Goal: Information Seeking & Learning: Learn about a topic

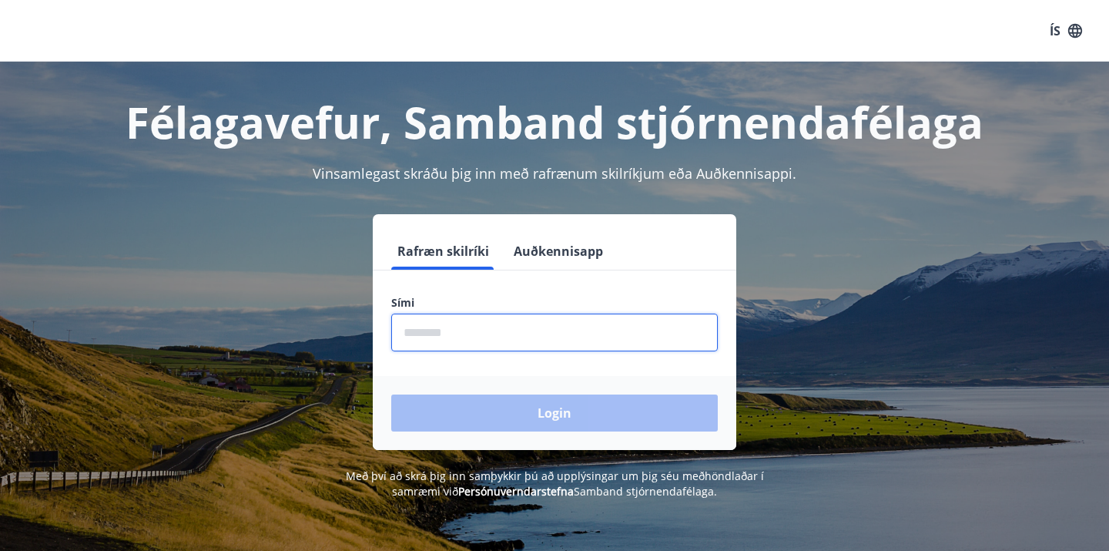
click at [544, 321] on input "phone" at bounding box center [554, 333] width 327 height 38
type input "********"
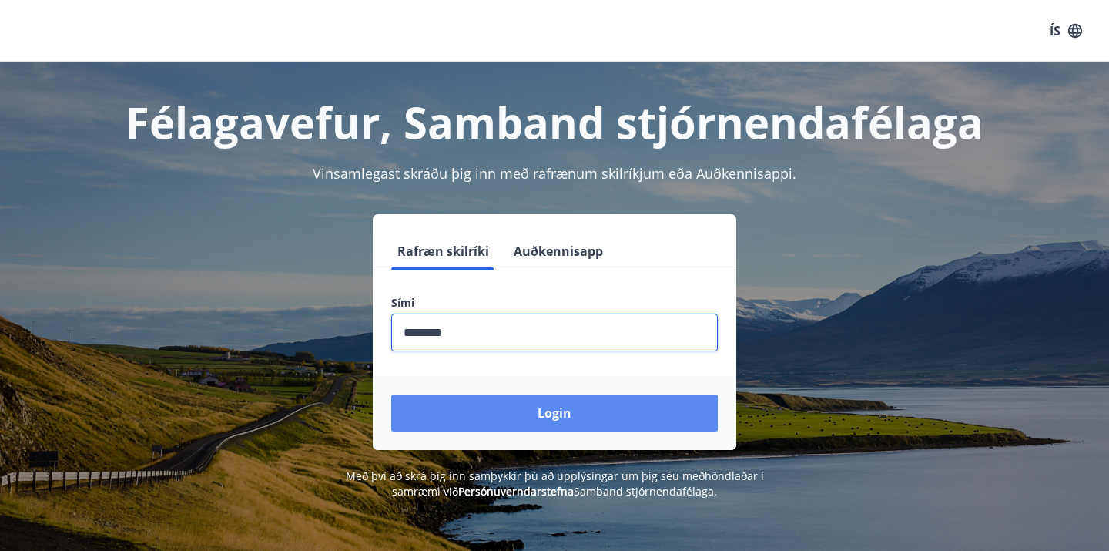
click at [524, 416] on button "Login" at bounding box center [554, 412] width 327 height 37
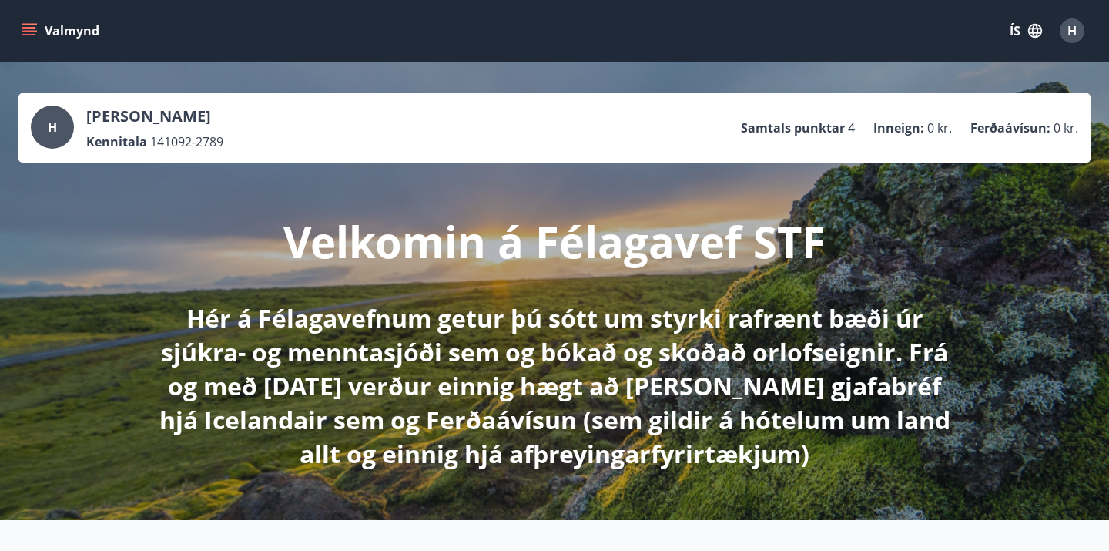
click at [32, 34] on icon "menu" at bounding box center [29, 35] width 14 height 2
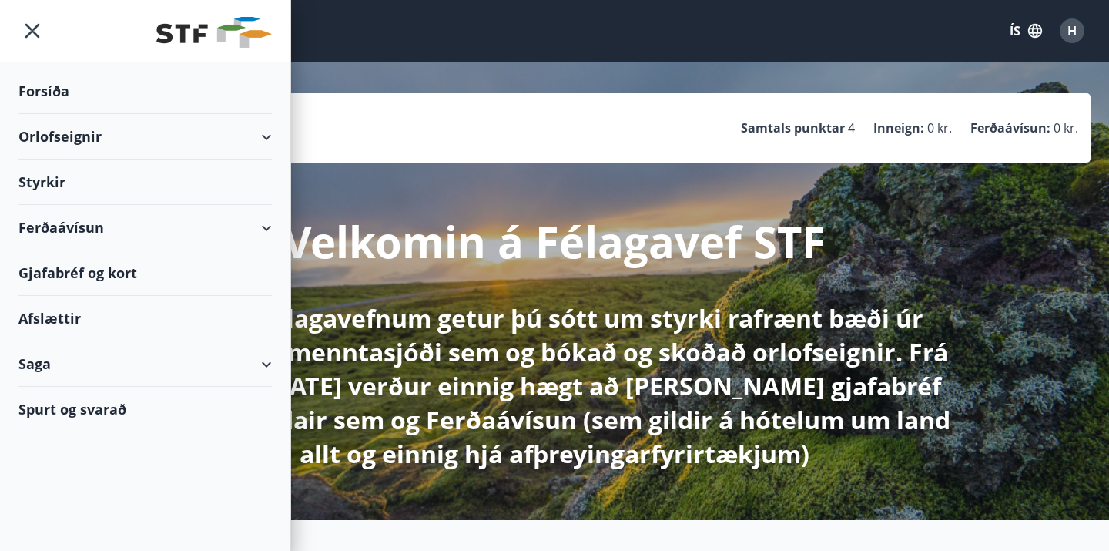
click at [260, 119] on div "Orlofseignir" at bounding box center [144, 136] width 253 height 45
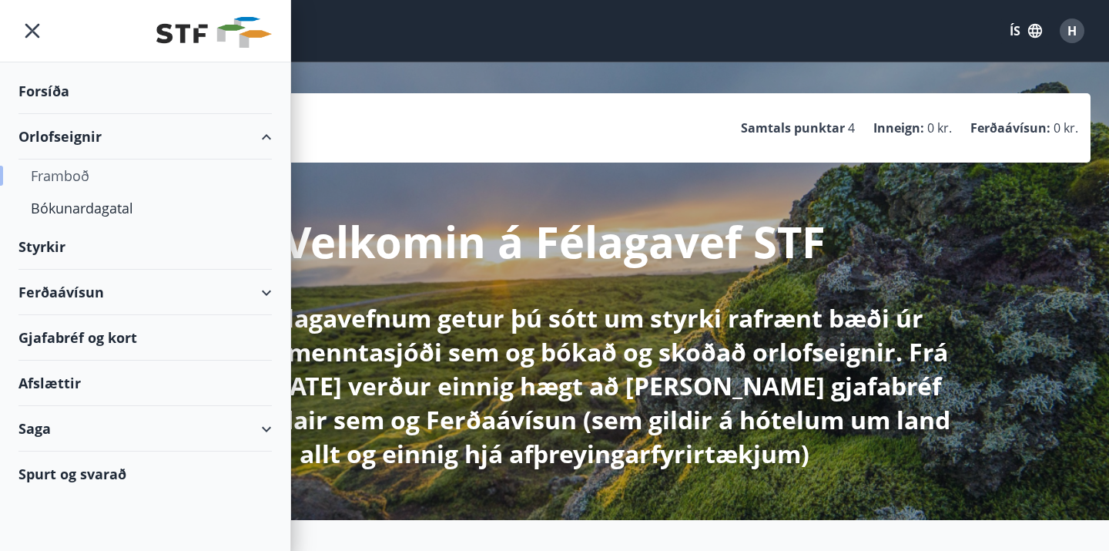
click at [93, 189] on div "Framboð" at bounding box center [145, 175] width 229 height 32
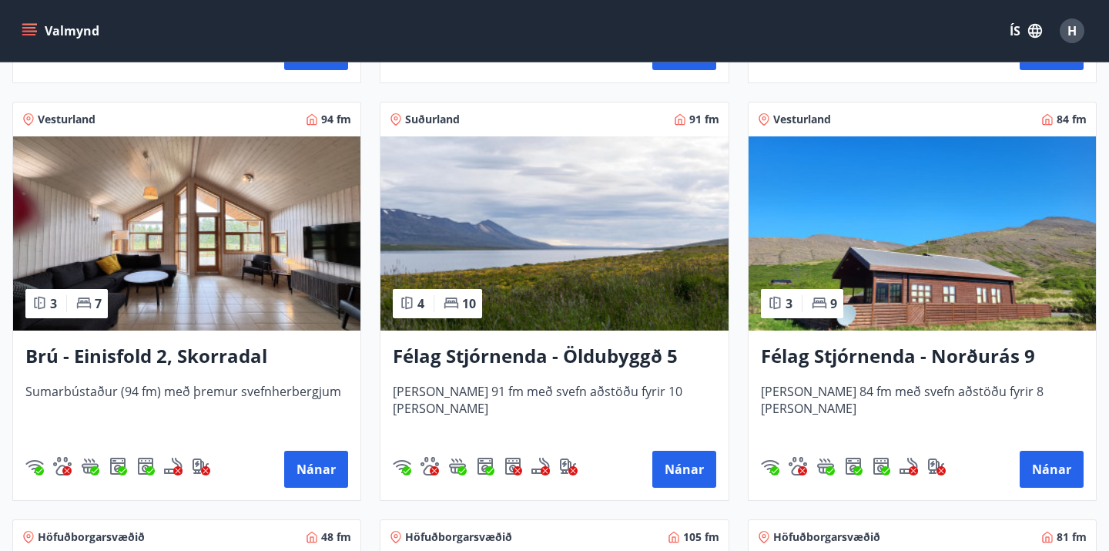
scroll to position [1099, 0]
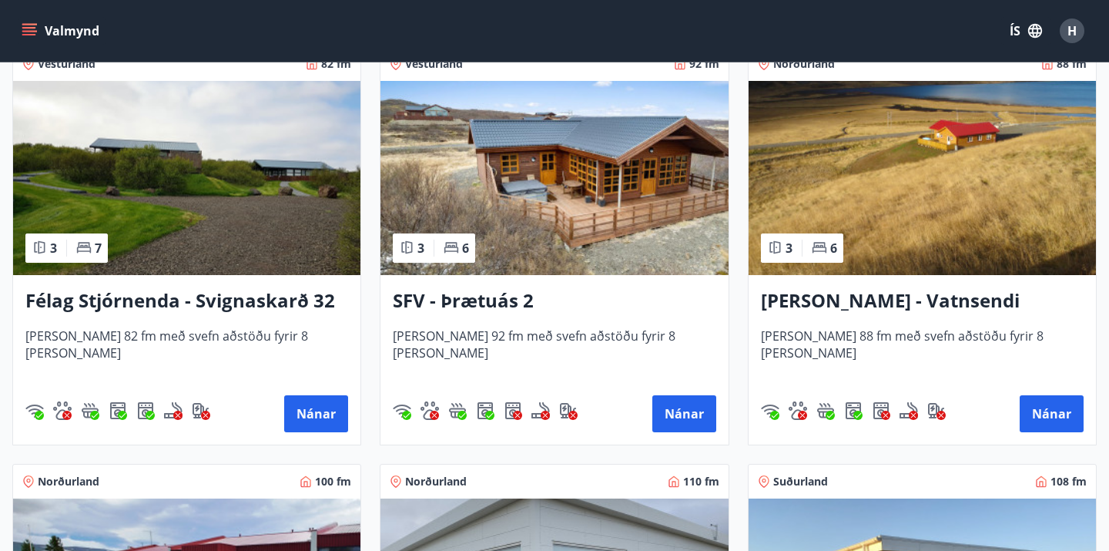
click at [899, 192] on img at bounding box center [922, 178] width 347 height 194
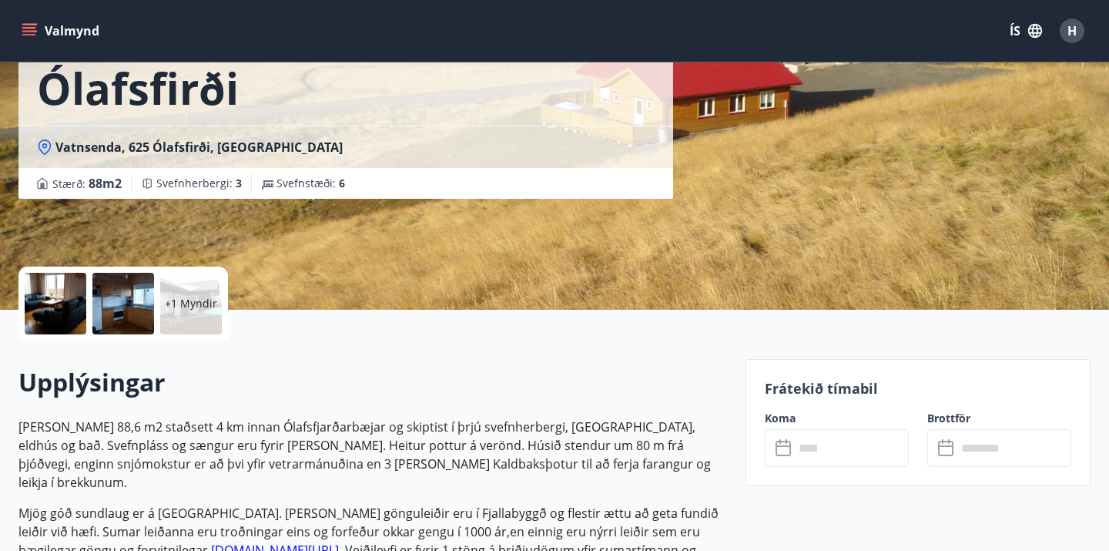
scroll to position [203, 0]
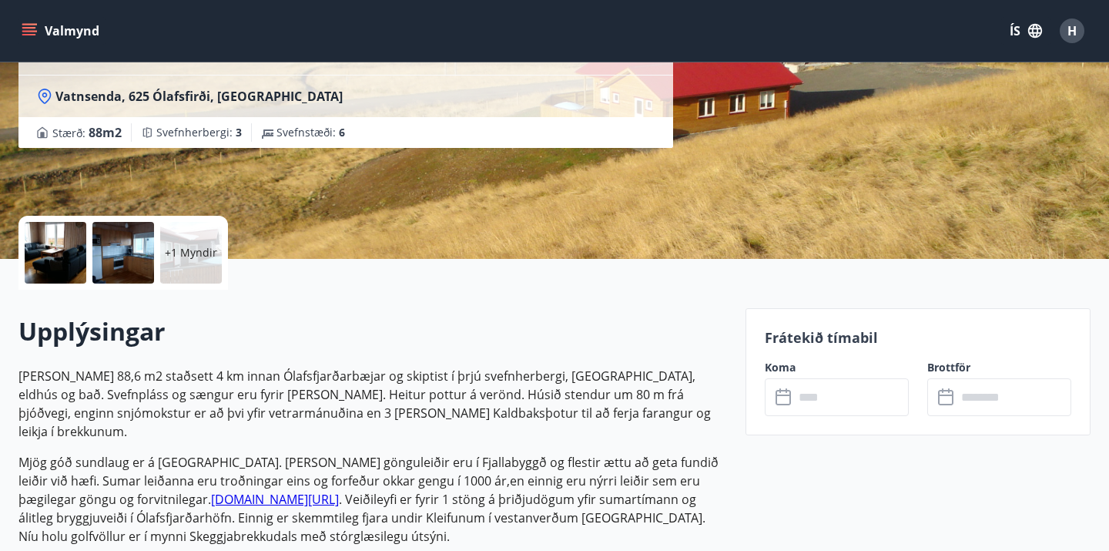
click at [79, 258] on div at bounding box center [56, 253] width 62 height 62
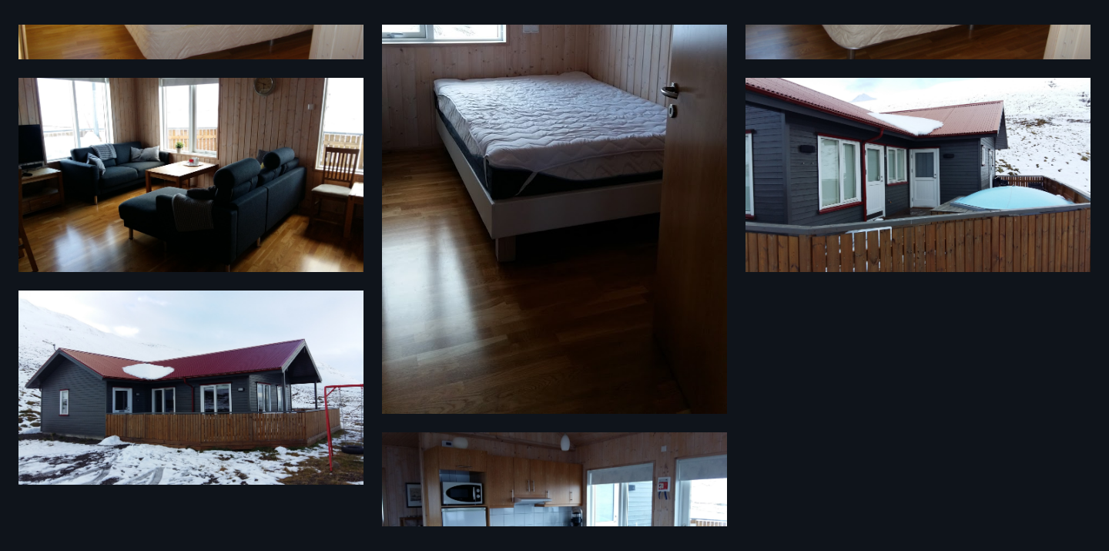
scroll to position [391, 0]
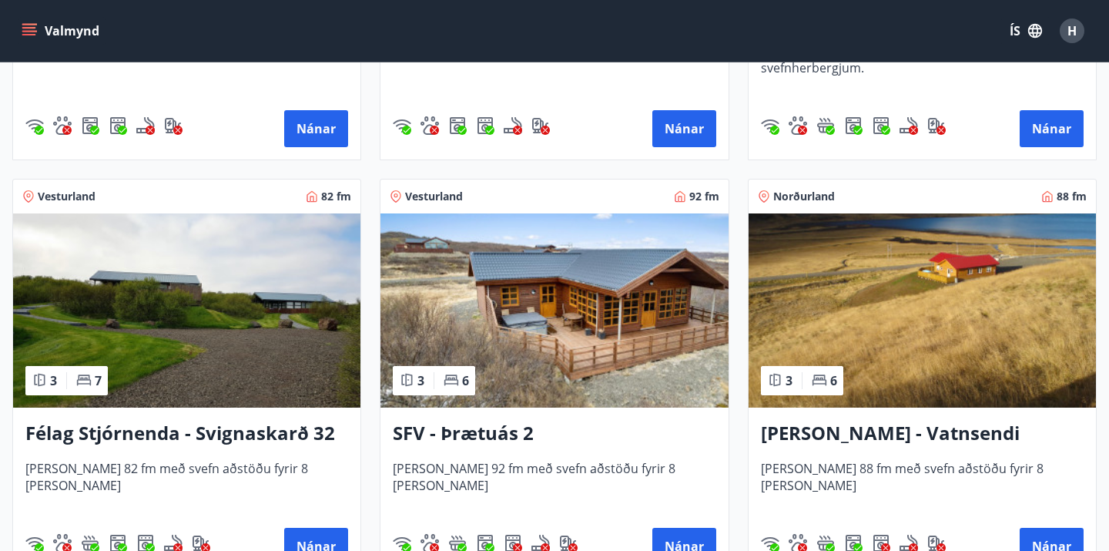
click at [525, 320] on img at bounding box center [554, 310] width 347 height 194
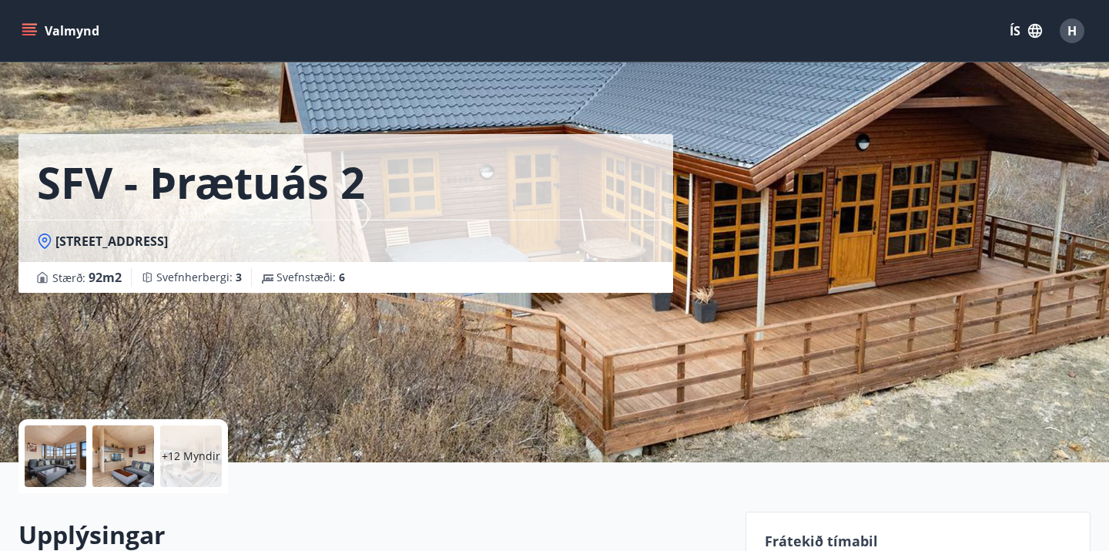
scroll to position [3, 0]
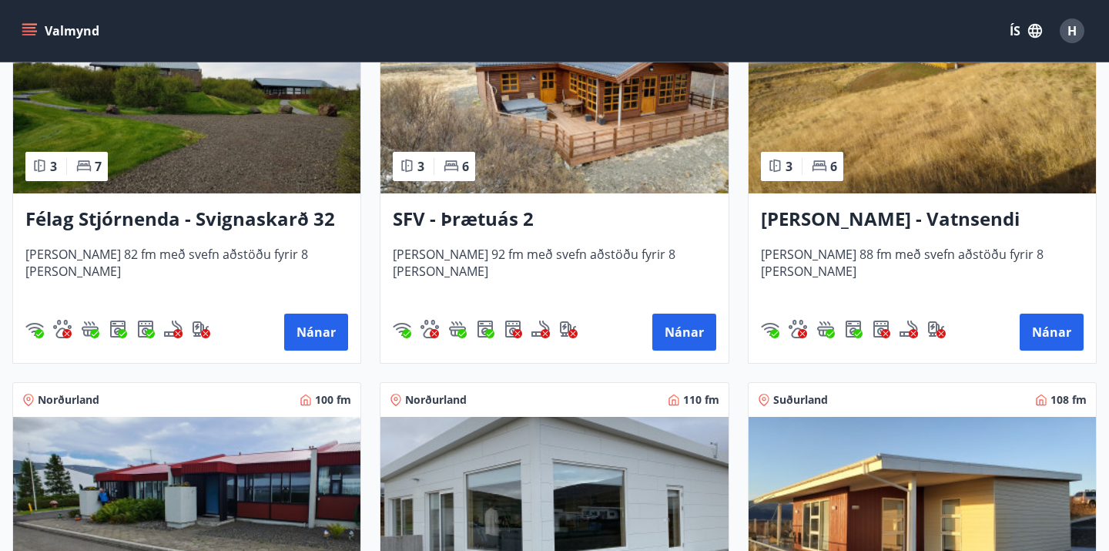
click at [865, 155] on img at bounding box center [922, 96] width 347 height 194
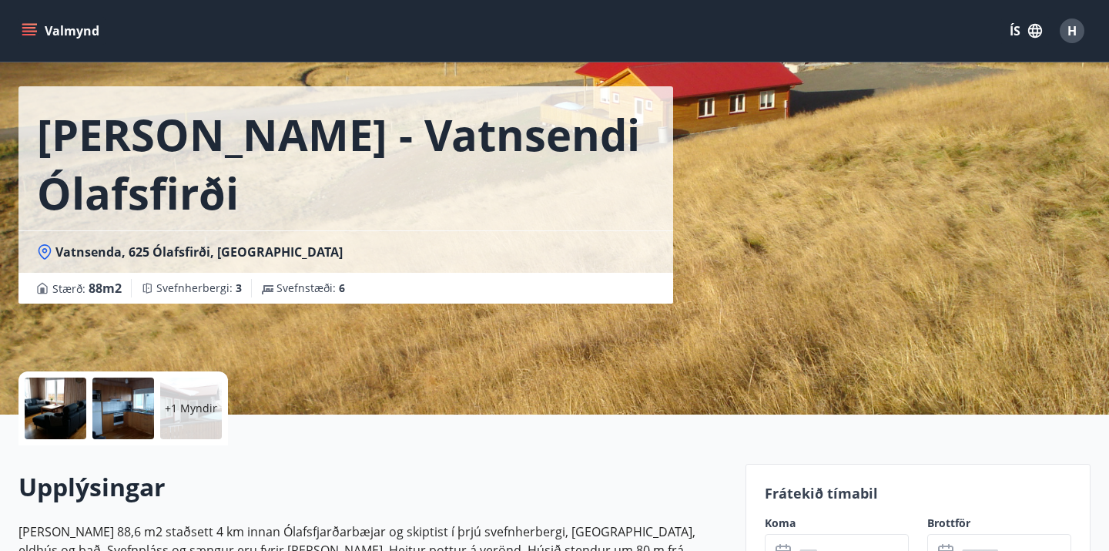
scroll to position [49, 0]
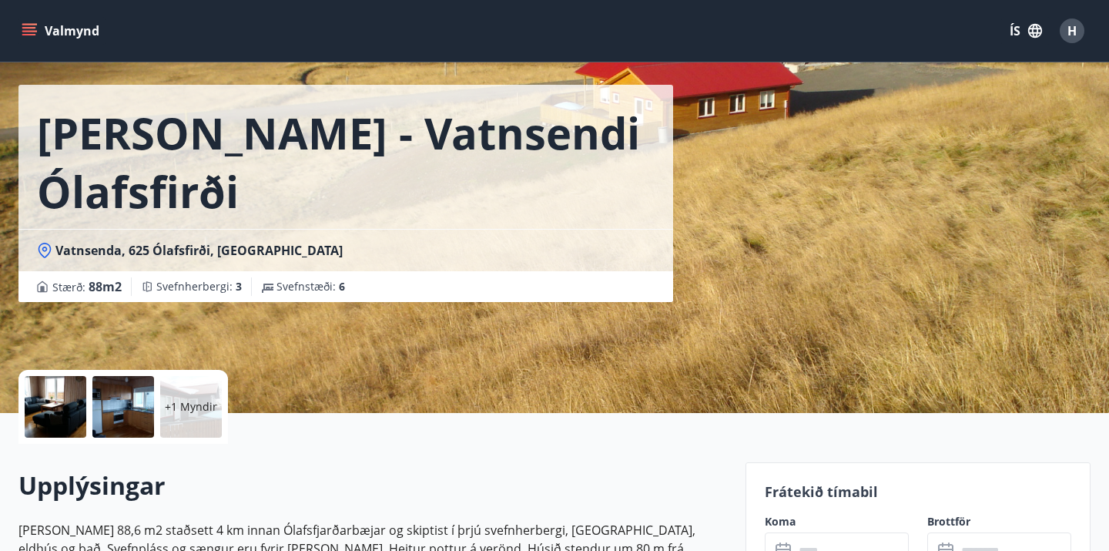
click at [203, 401] on p "+1 Myndir" at bounding box center [191, 406] width 52 height 15
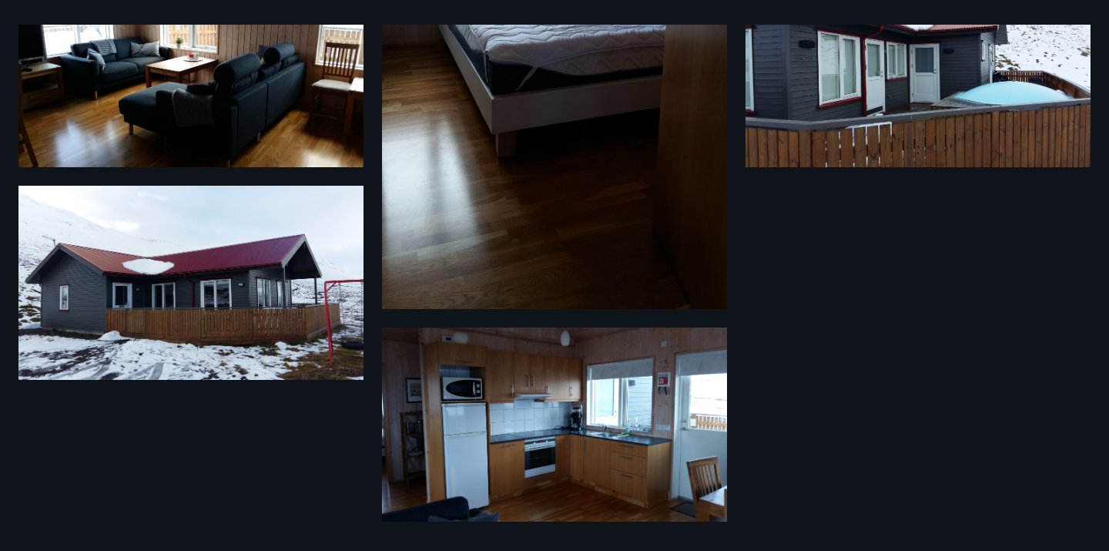
scroll to position [0, 0]
